Goal: Information Seeking & Learning: Learn about a topic

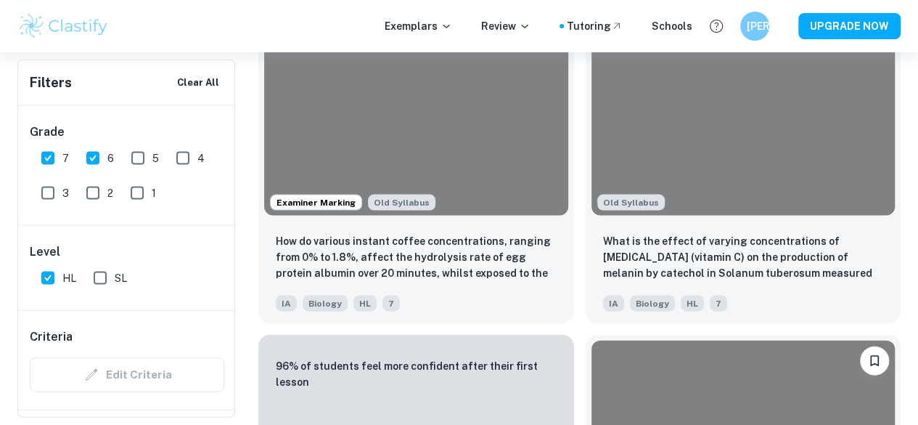
scroll to position [0, 304]
drag, startPoint x: 93, startPoint y: 153, endPoint x: 111, endPoint y: 200, distance: 49.9
click at [93, 153] on input "6" at bounding box center [92, 158] width 29 height 29
checkbox input "false"
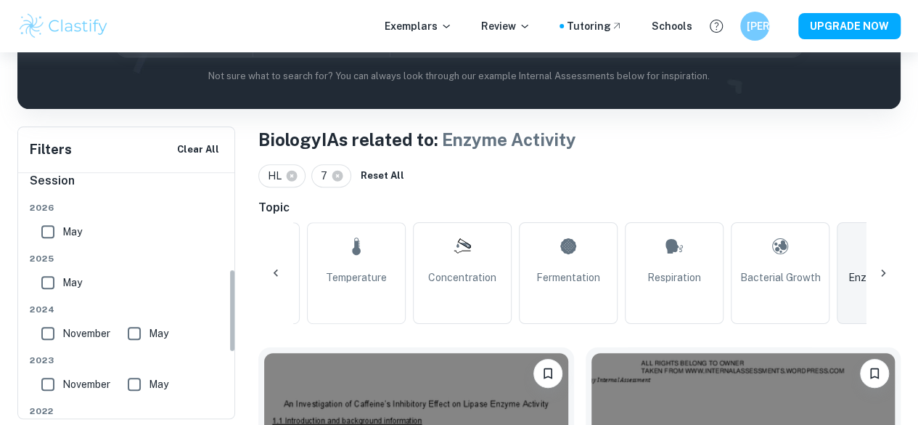
scroll to position [258, 0]
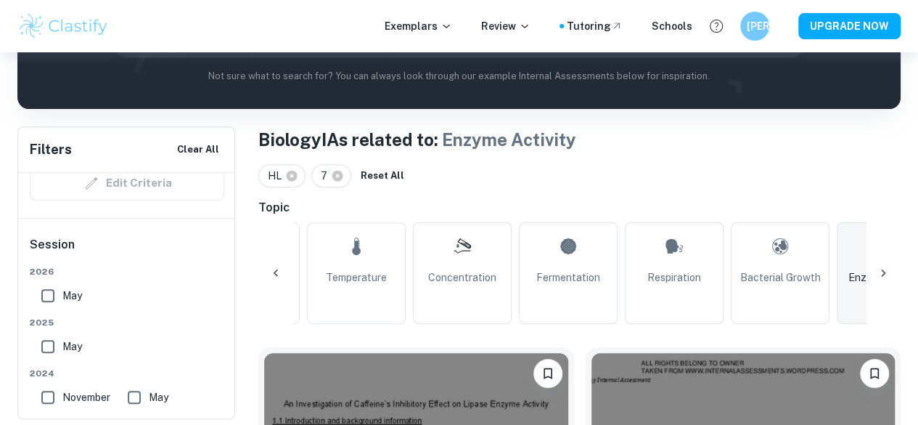
click at [139, 399] on input "May" at bounding box center [134, 397] width 29 height 29
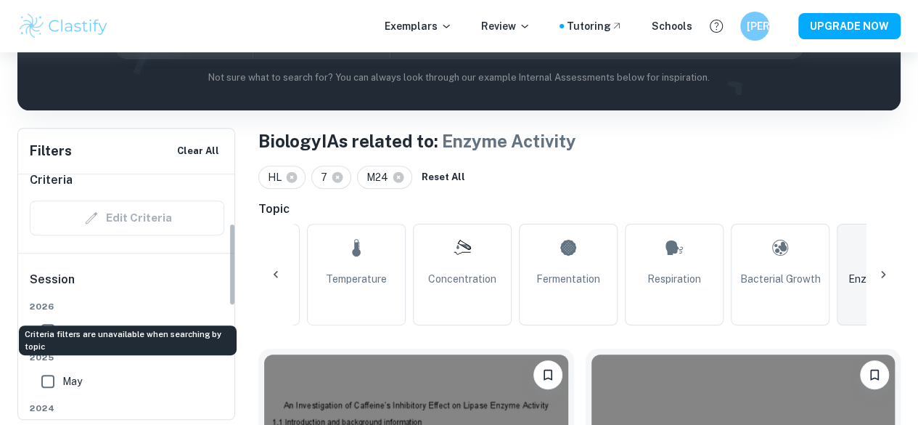
scroll to position [331, 0]
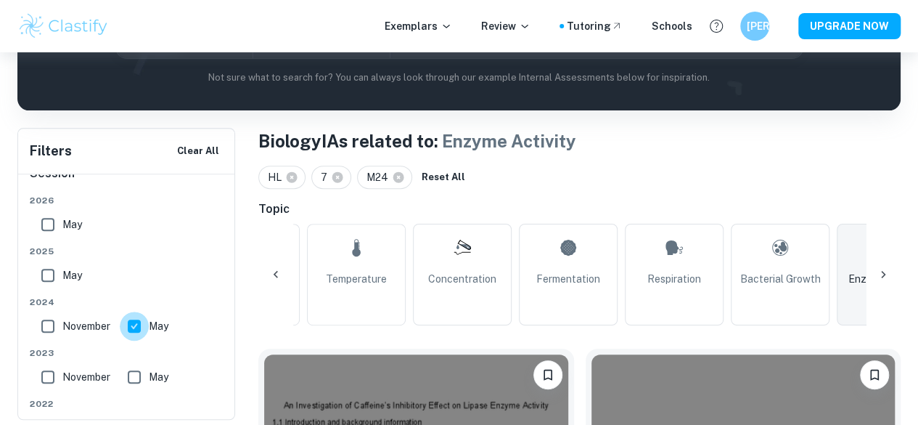
click at [139, 327] on input "May" at bounding box center [134, 325] width 29 height 29
checkbox input "false"
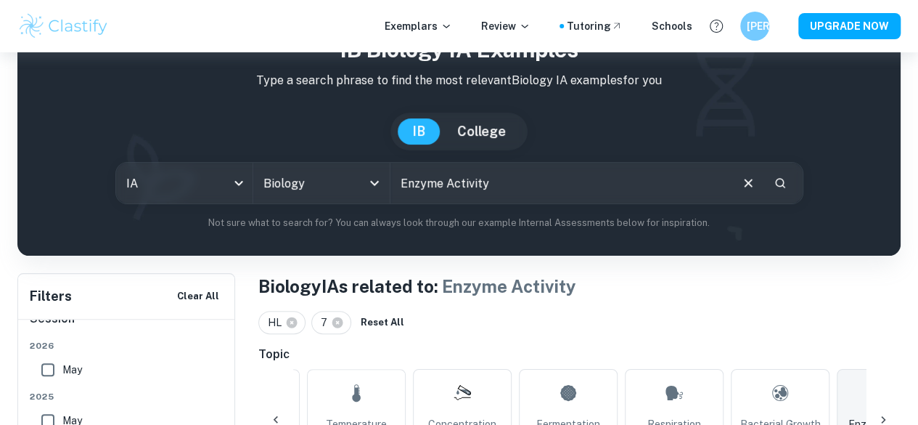
scroll to position [289, 0]
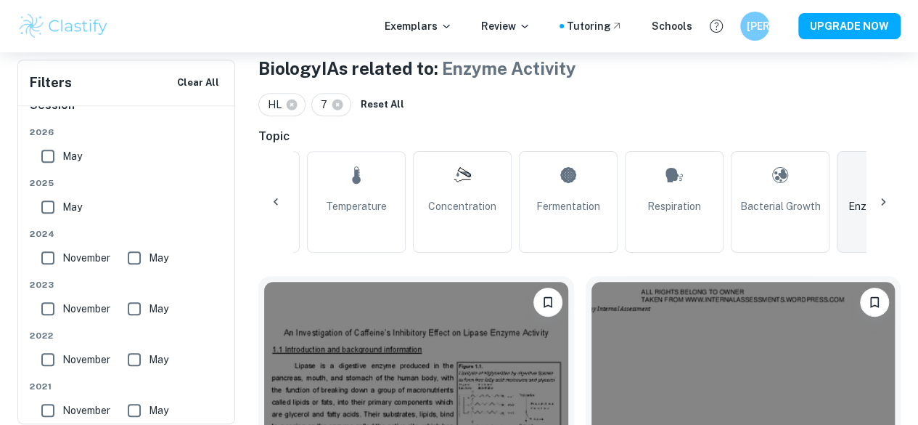
click at [884, 197] on icon at bounding box center [883, 202] width 15 height 15
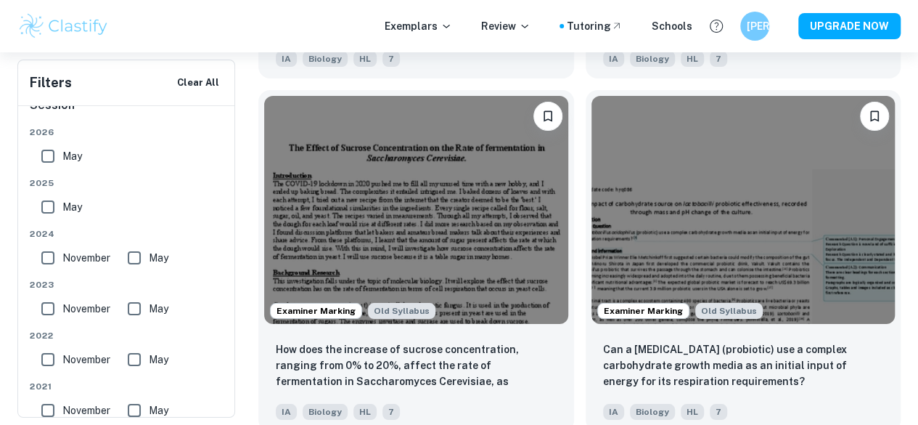
scroll to position [5443, 0]
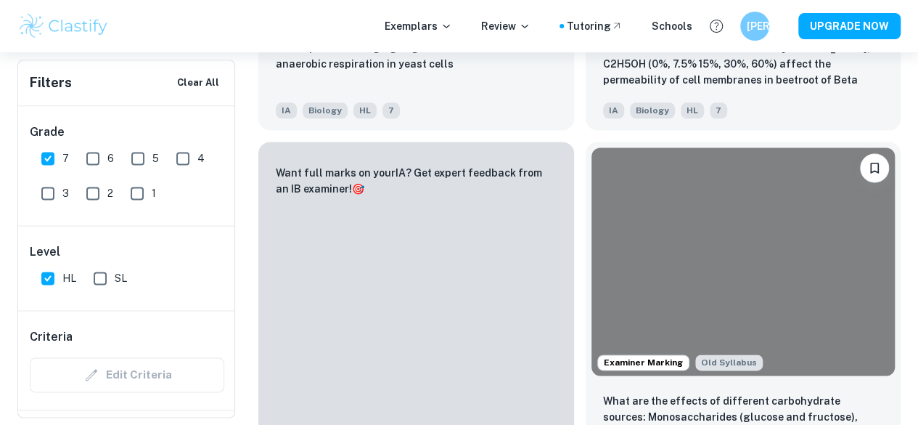
scroll to position [6460, 0]
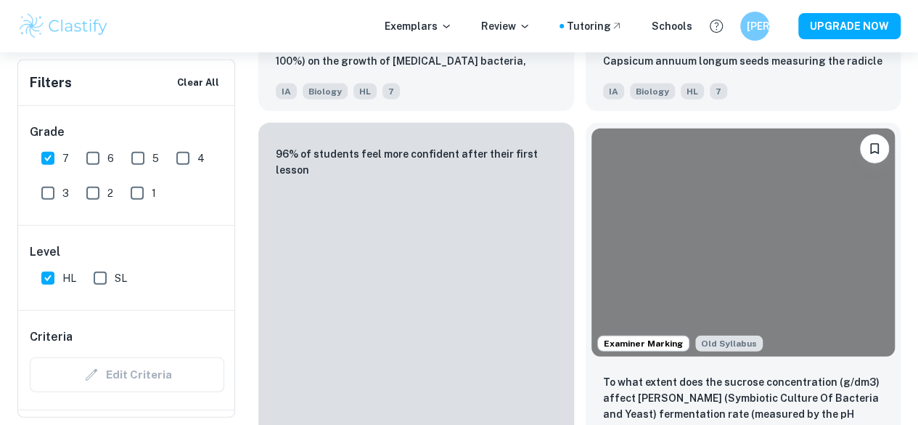
scroll to position [7113, 0]
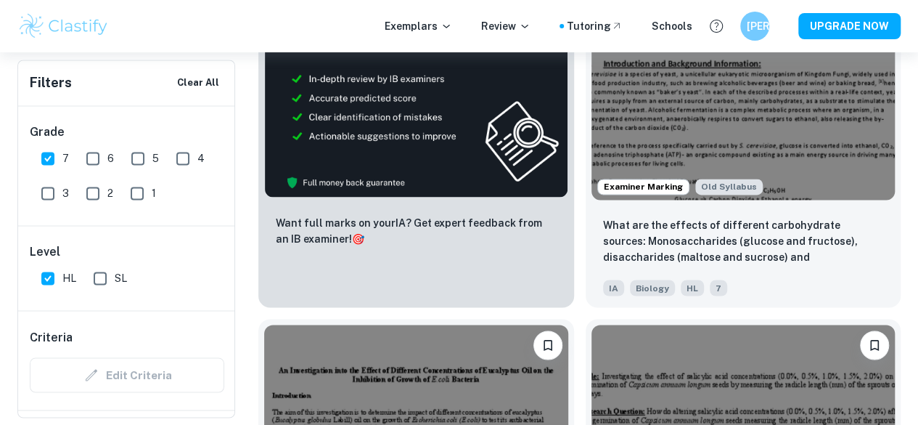
scroll to position [6606, 0]
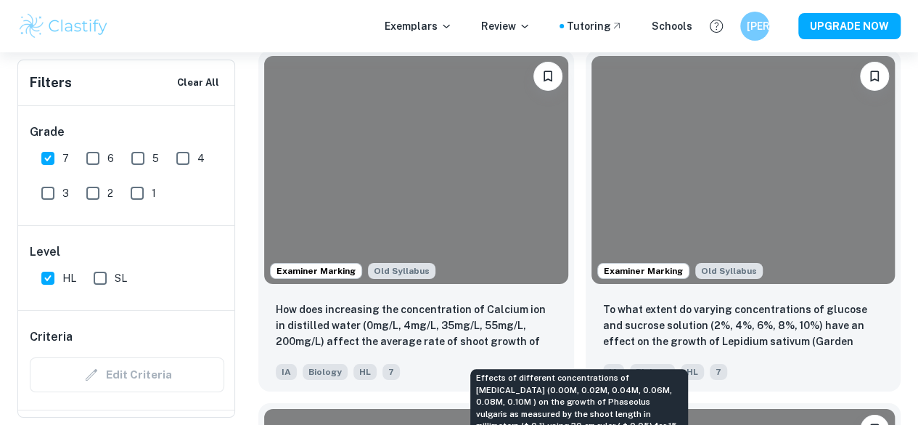
scroll to position [10816, 0]
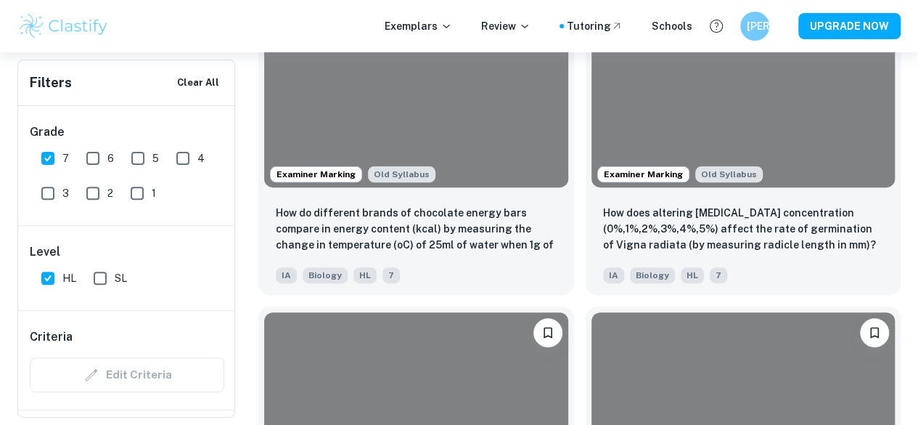
scroll to position [11179, 0]
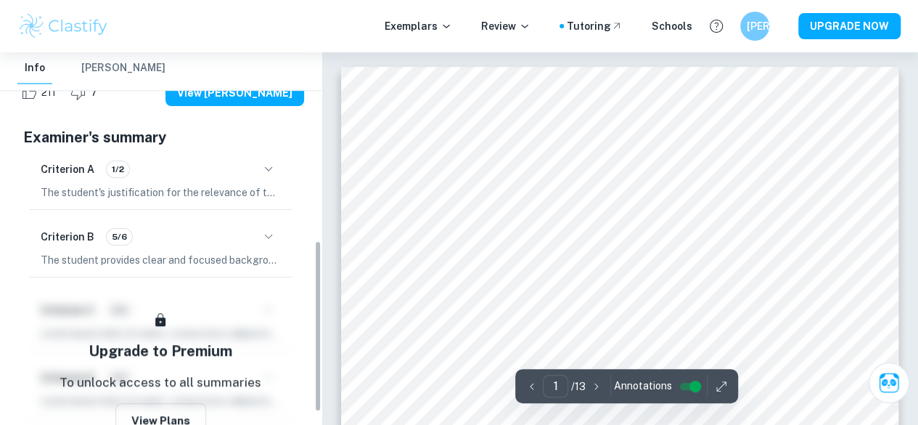
scroll to position [433, 0]
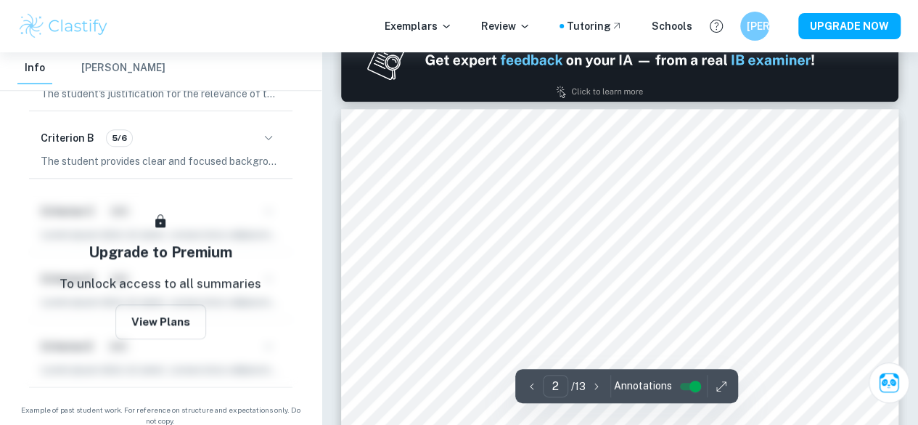
type input "1"
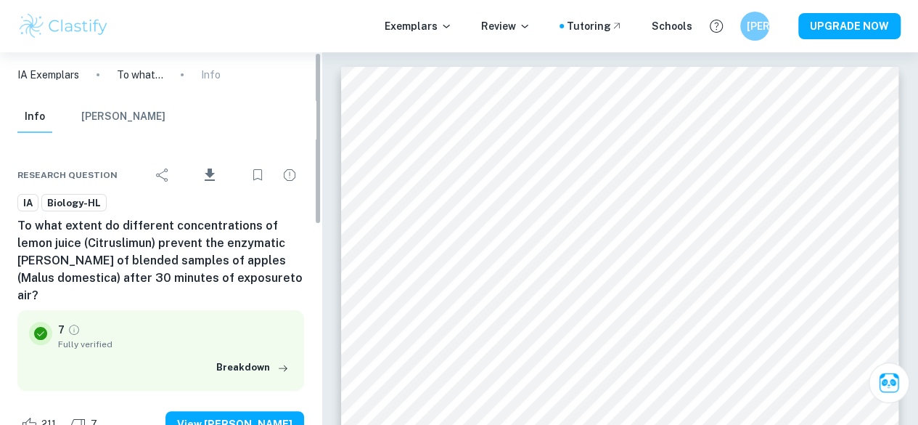
scroll to position [0, 0]
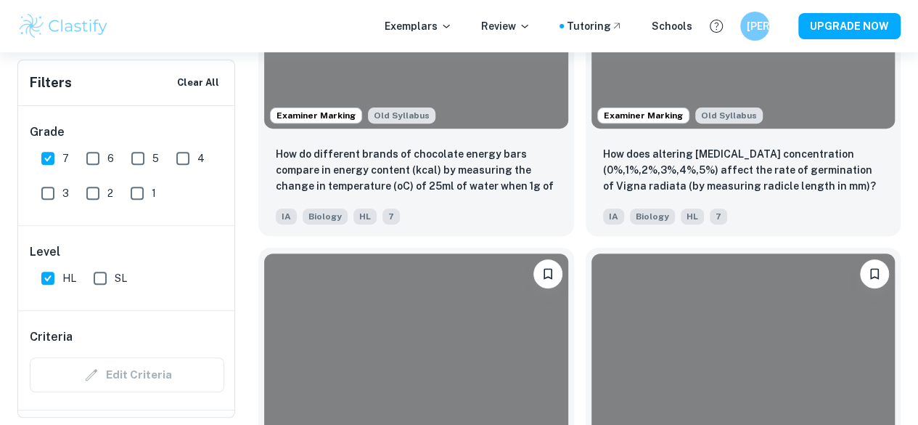
scroll to position [0, 304]
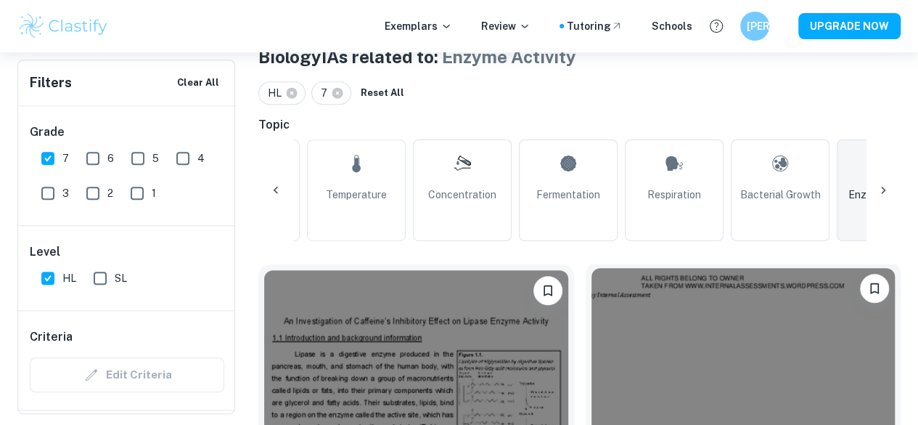
scroll to position [208, 0]
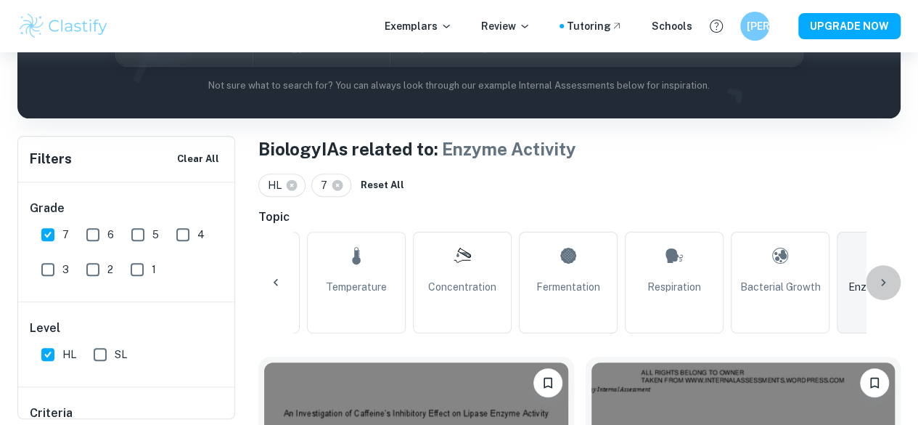
click at [883, 279] on icon at bounding box center [883, 282] width 15 height 15
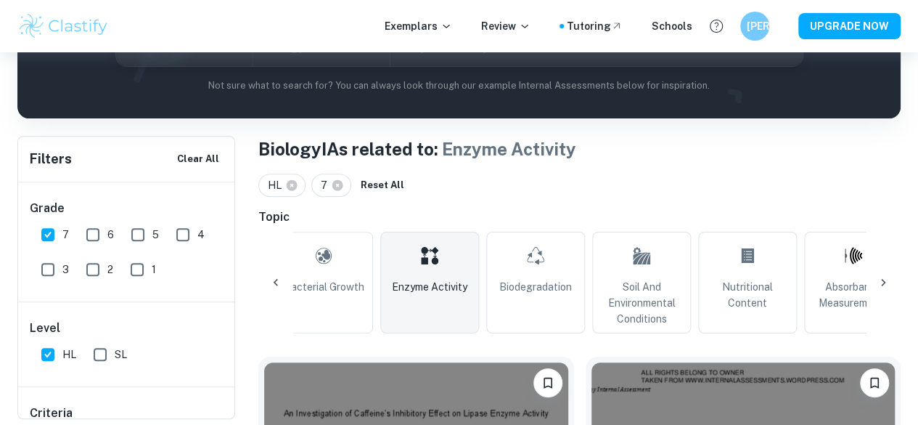
scroll to position [0, 794]
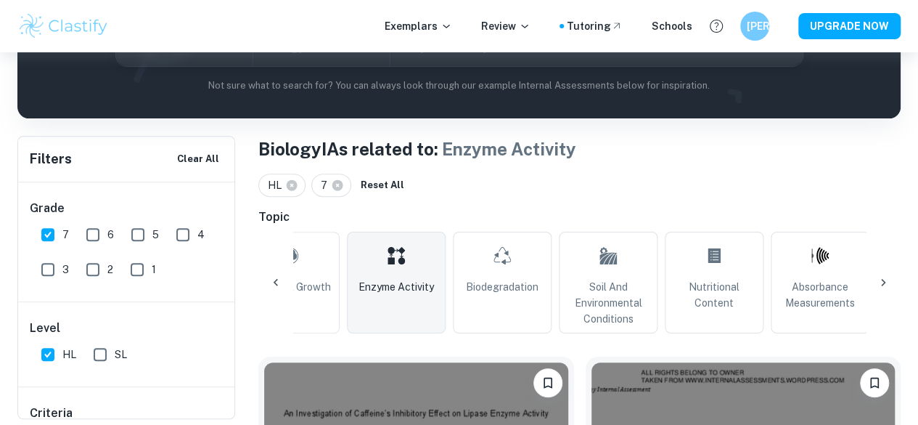
click at [884, 279] on icon at bounding box center [883, 282] width 15 height 15
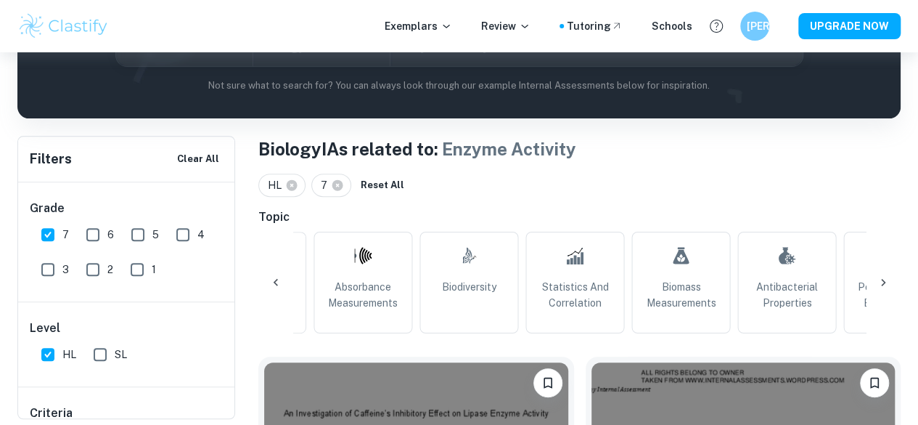
scroll to position [0, 1285]
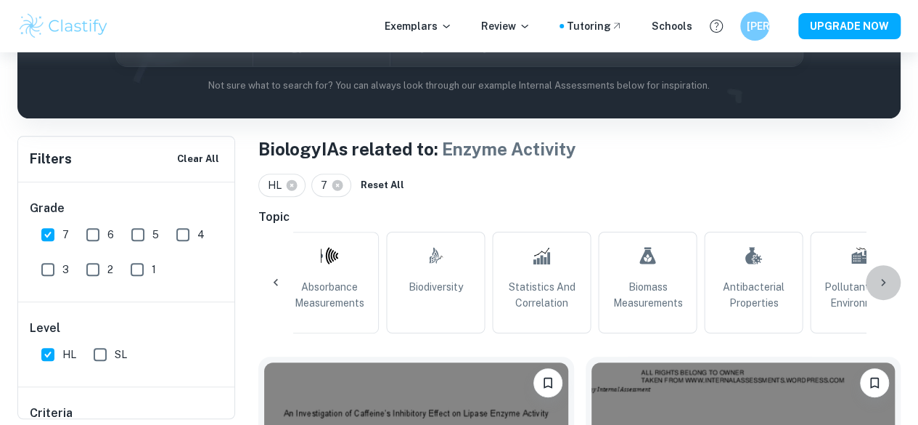
click at [886, 279] on icon at bounding box center [883, 282] width 15 height 15
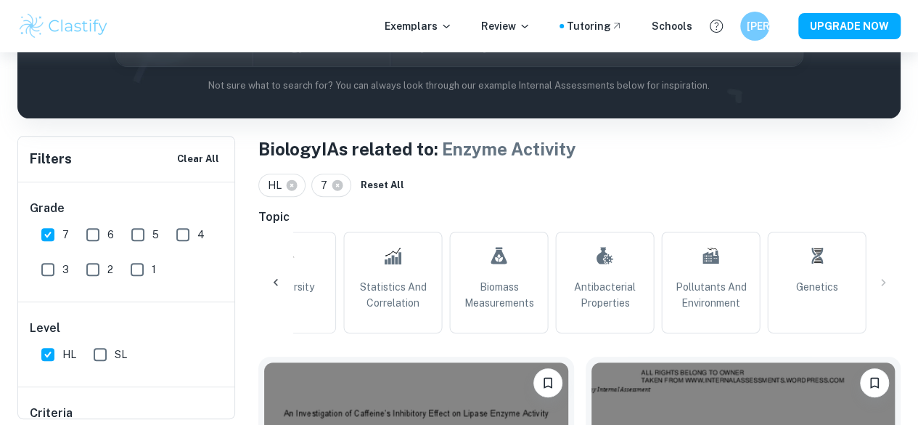
click at [278, 279] on icon at bounding box center [276, 282] width 15 height 15
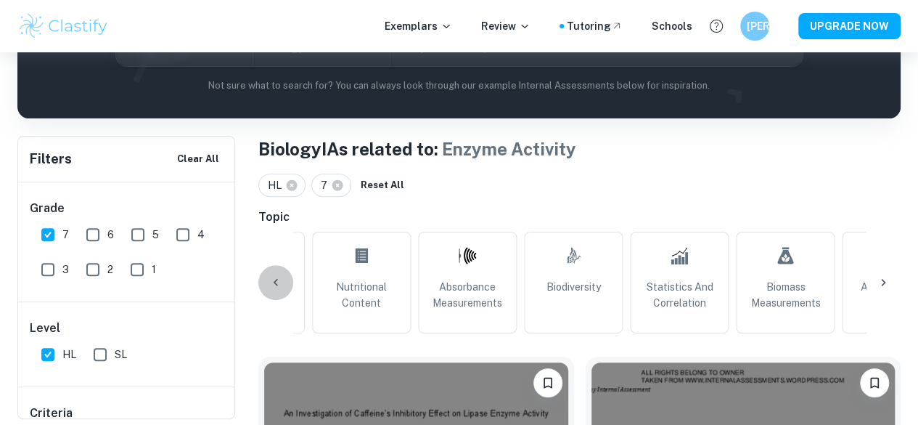
click at [278, 279] on icon at bounding box center [276, 282] width 15 height 15
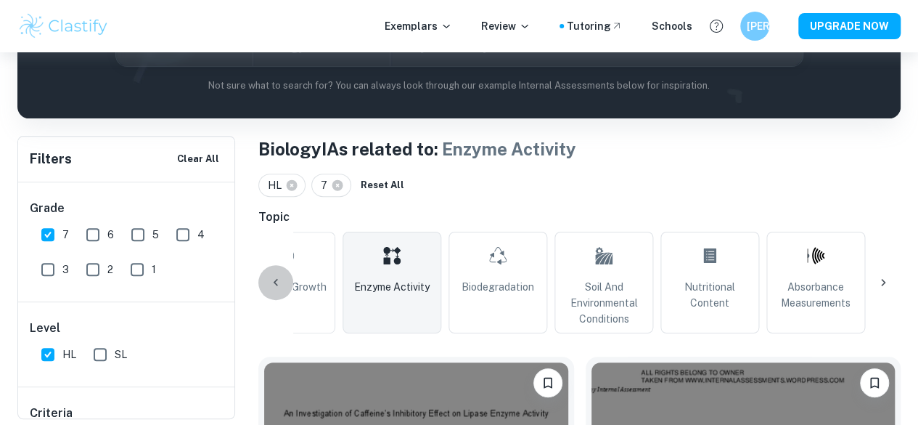
click at [278, 279] on icon at bounding box center [276, 282] width 15 height 15
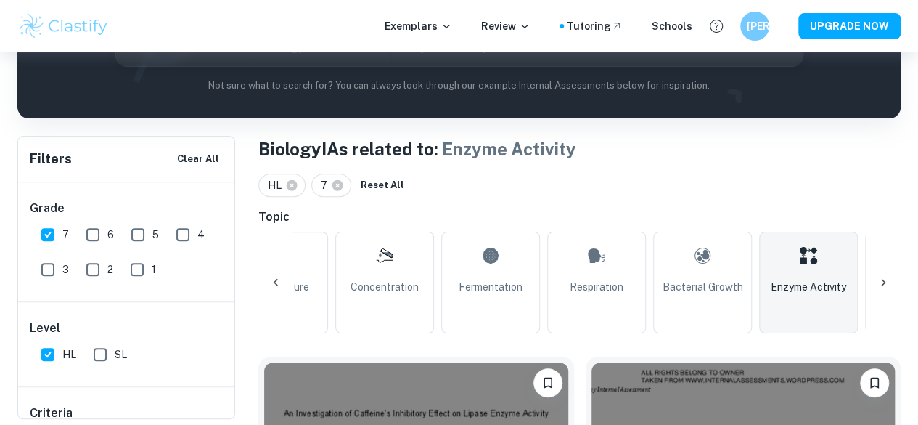
click at [278, 279] on icon at bounding box center [276, 282] width 15 height 15
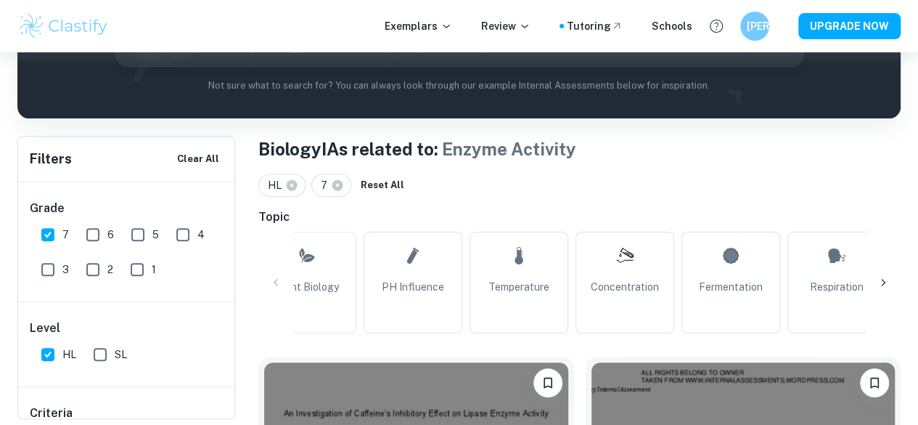
scroll to position [0, 0]
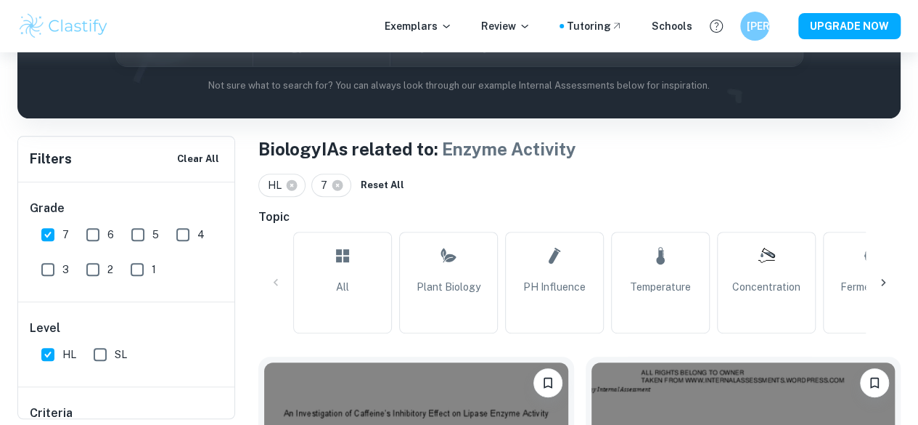
click at [278, 279] on div "All Plant Biology pH Influence Temperature Concentration Fermentation Respirati…" at bounding box center [579, 283] width 642 height 102
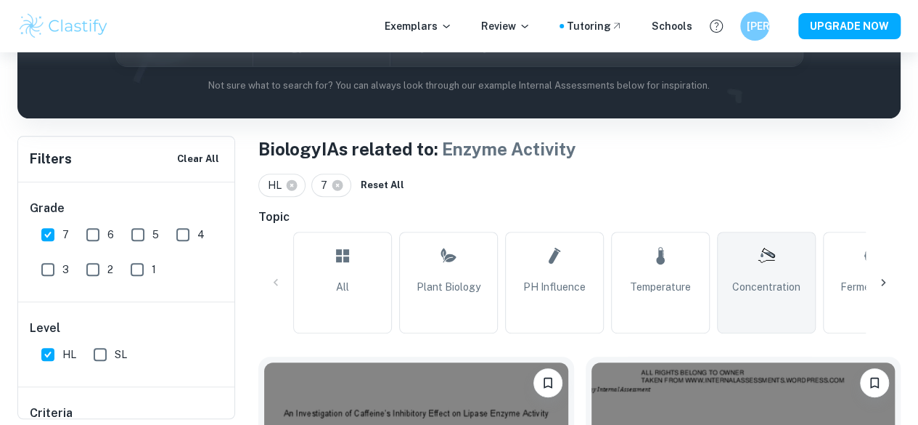
click at [753, 279] on span "Concentration" at bounding box center [766, 287] width 68 height 16
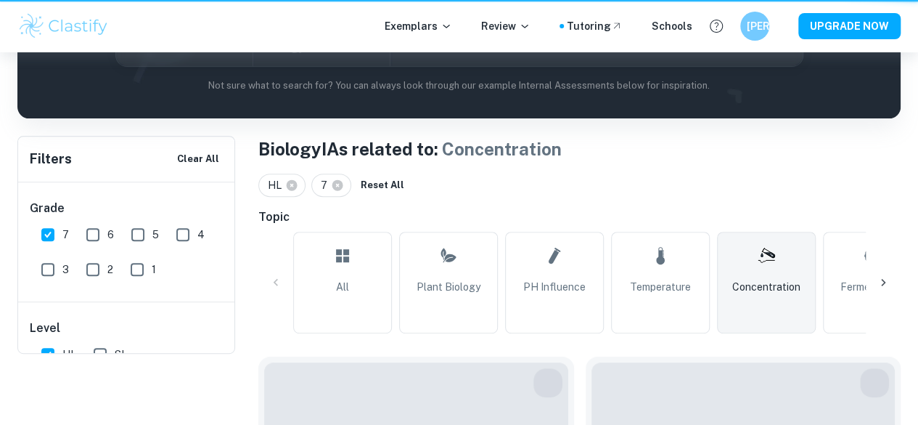
type input "Concentration"
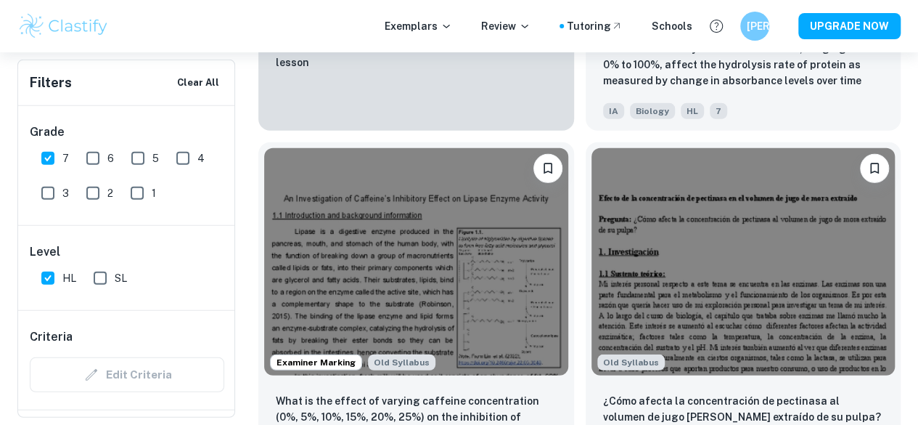
scroll to position [7623, 0]
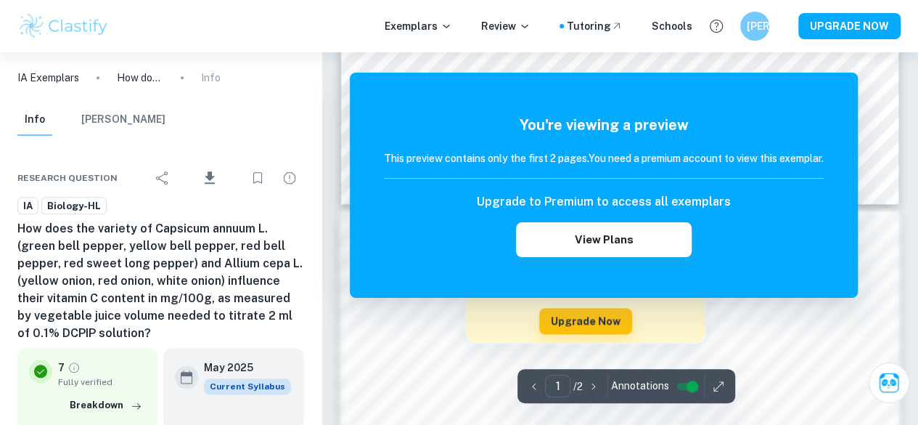
scroll to position [653, 0]
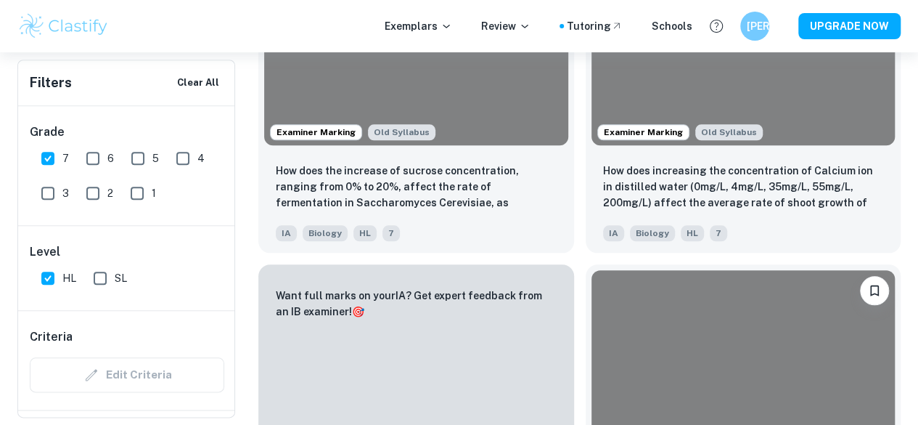
scroll to position [7913, 0]
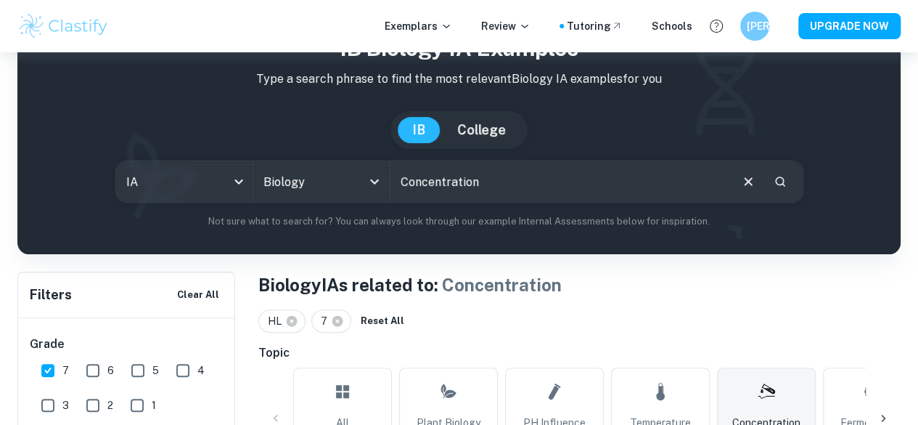
scroll to position [218, 0]
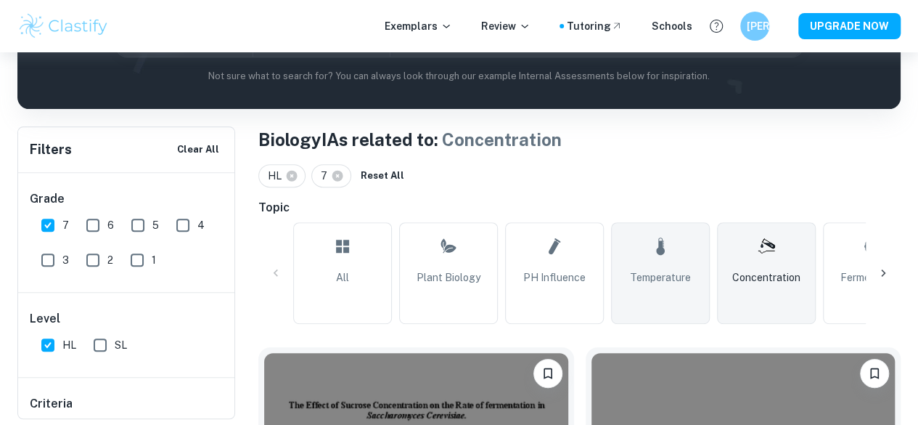
click at [649, 303] on link "Temperature" at bounding box center [660, 273] width 99 height 102
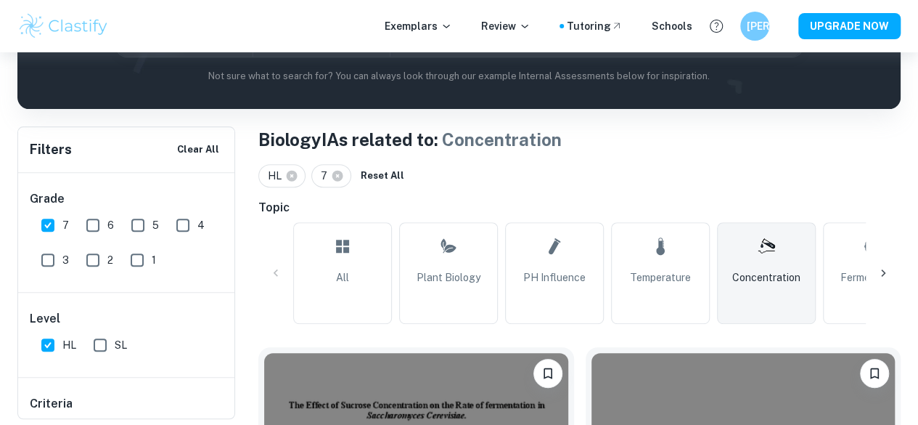
type input "Temperature"
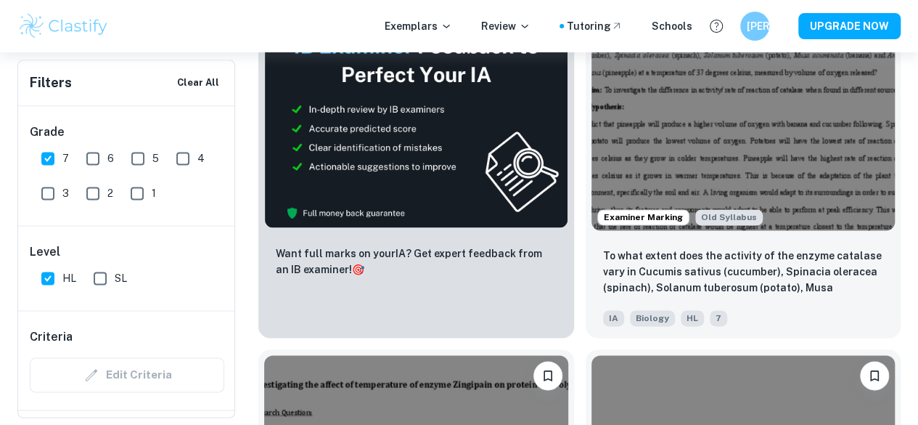
scroll to position [944, 0]
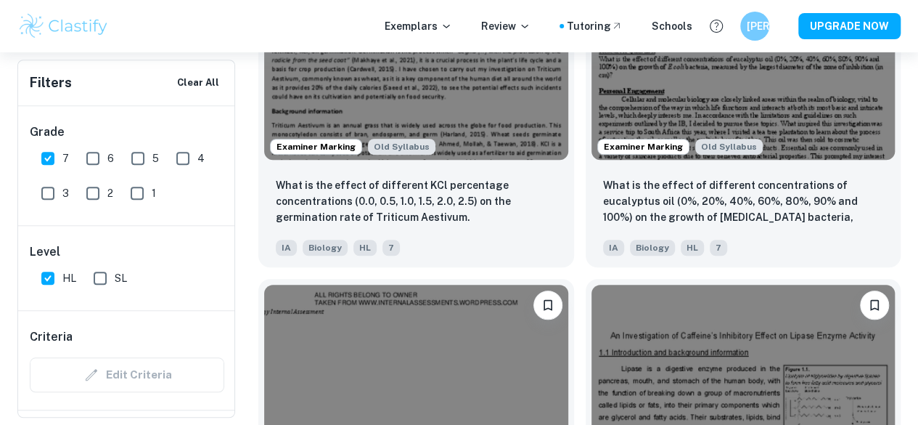
scroll to position [5953, 0]
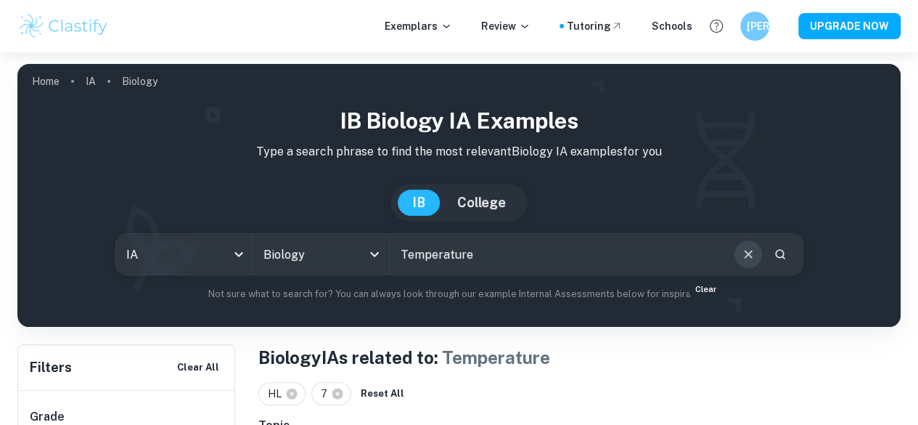
click at [740, 250] on icon "Clear" at bounding box center [748, 254] width 16 height 16
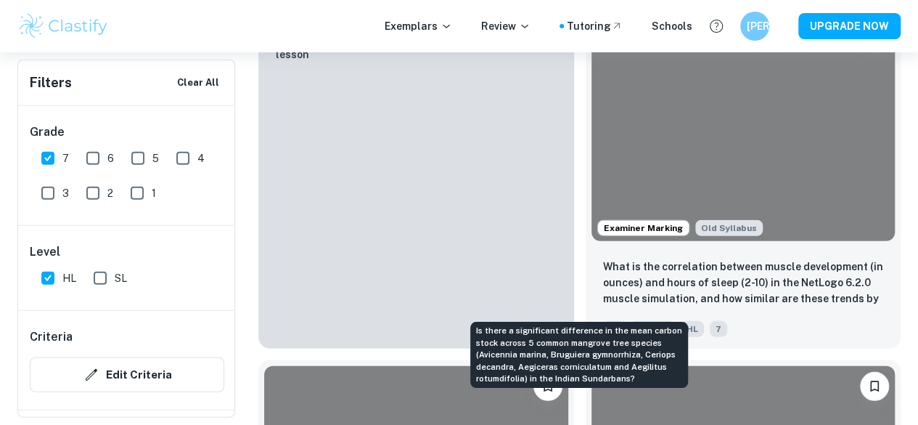
scroll to position [7477, 0]
